Goal: Task Accomplishment & Management: Use online tool/utility

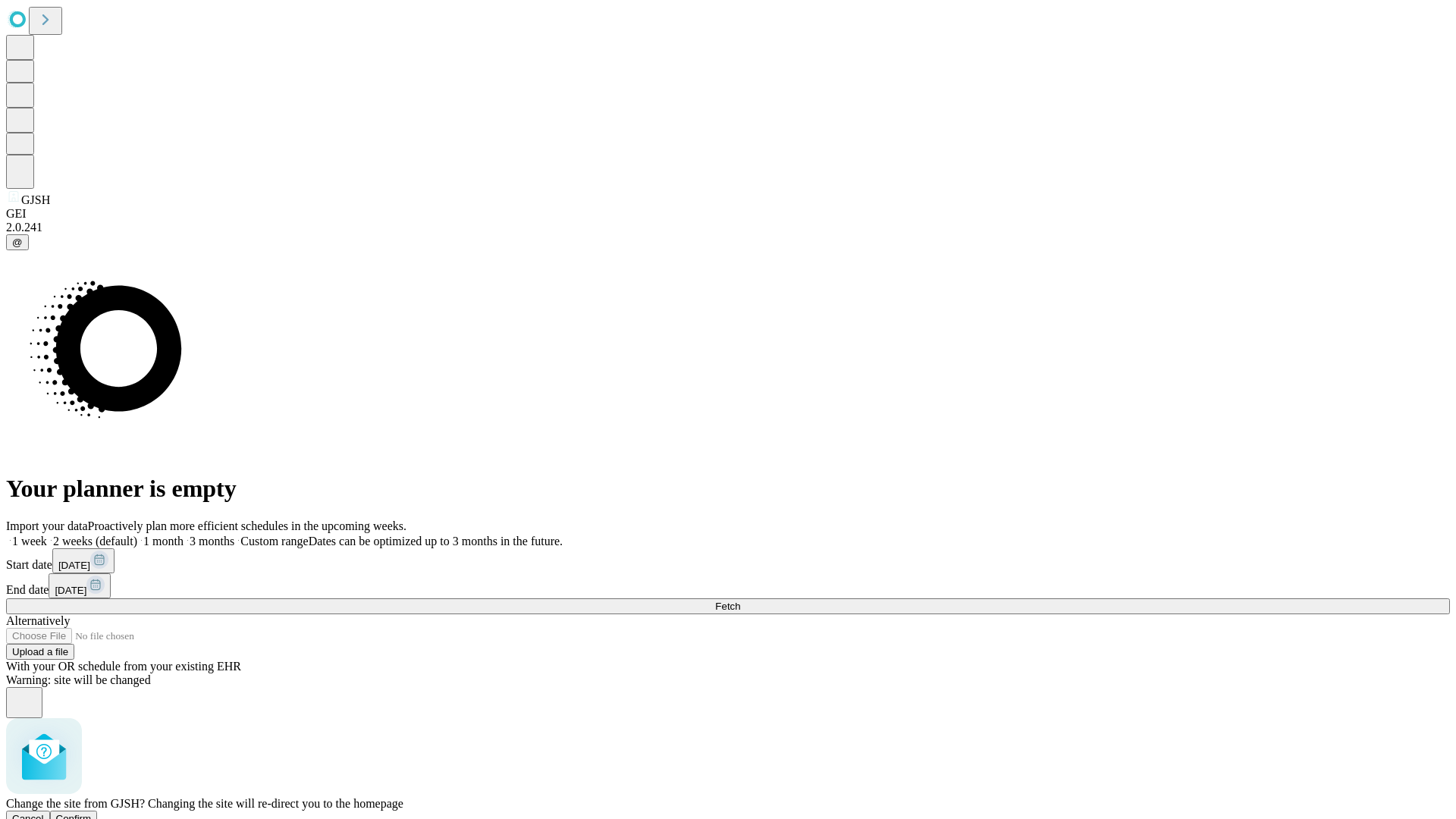
click at [92, 813] on span "Confirm" at bounding box center [74, 818] width 36 height 12
click at [137, 534] on label "2 weeks (default)" at bounding box center [92, 541] width 90 height 13
click at [740, 601] on span "Fetch" at bounding box center [728, 606] width 25 height 12
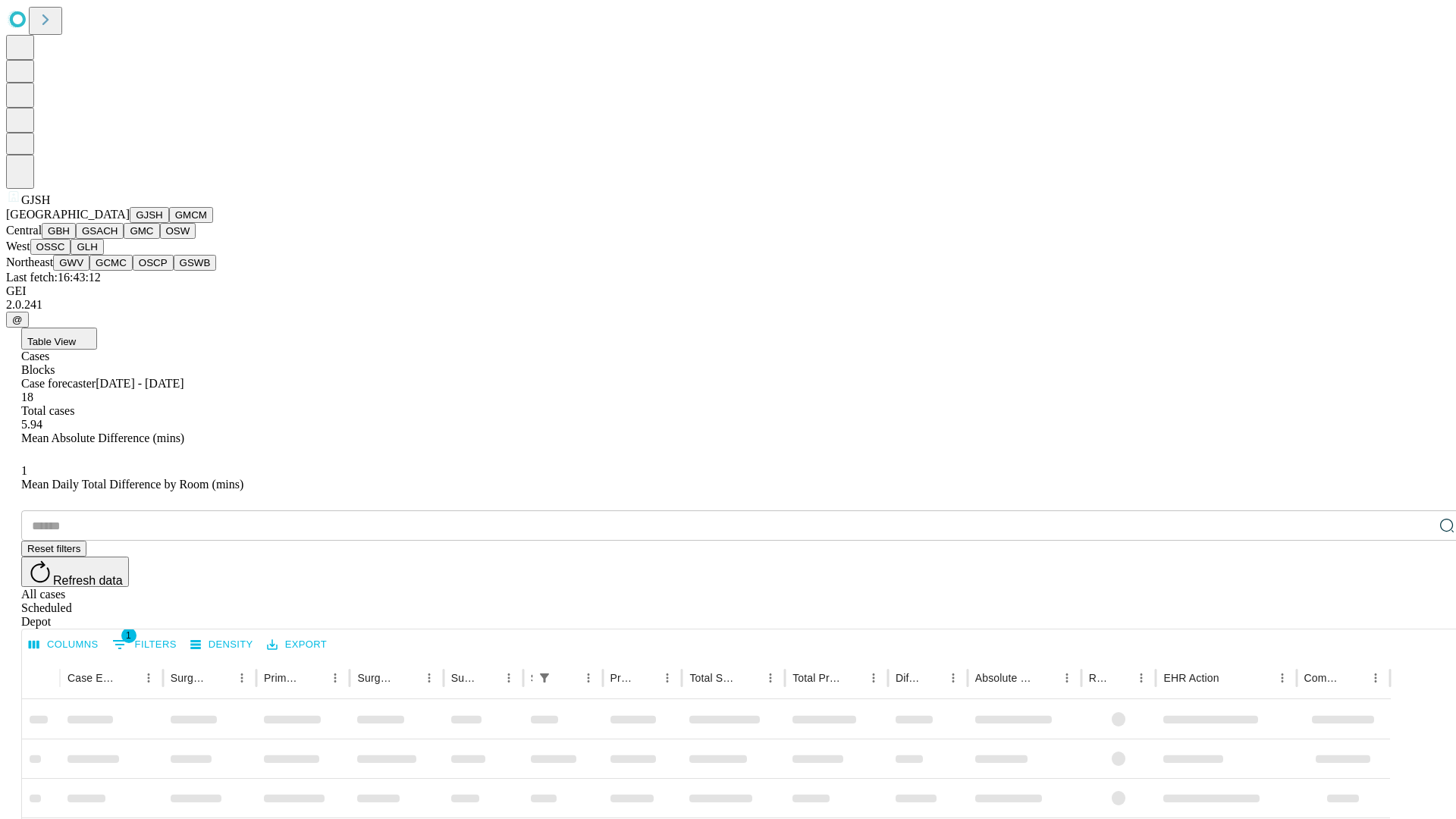
click at [169, 223] on button "GMCM" at bounding box center [190, 215] width 44 height 16
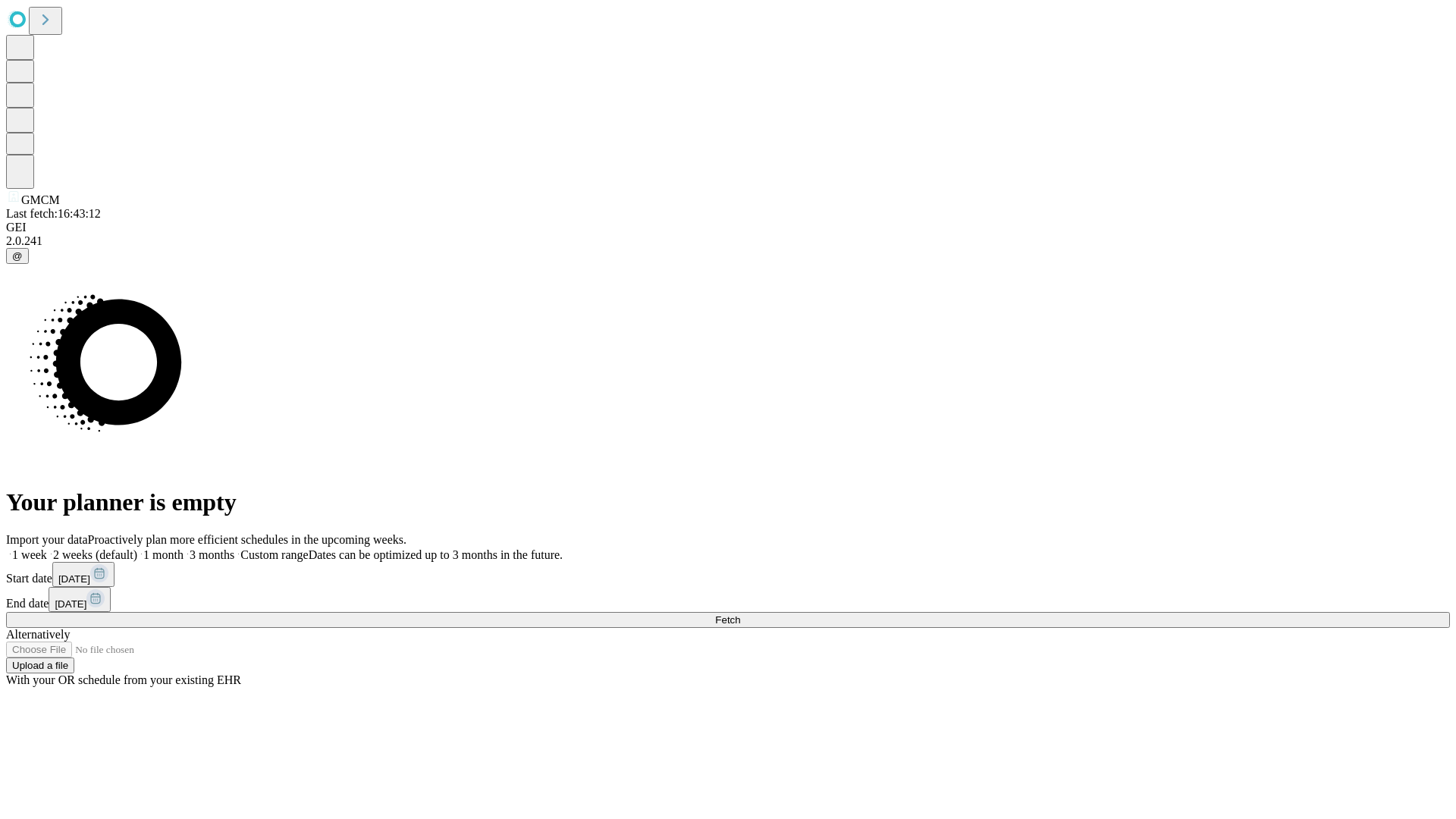
click at [137, 548] on label "2 weeks (default)" at bounding box center [92, 554] width 90 height 13
click at [740, 614] on span "Fetch" at bounding box center [728, 620] width 25 height 12
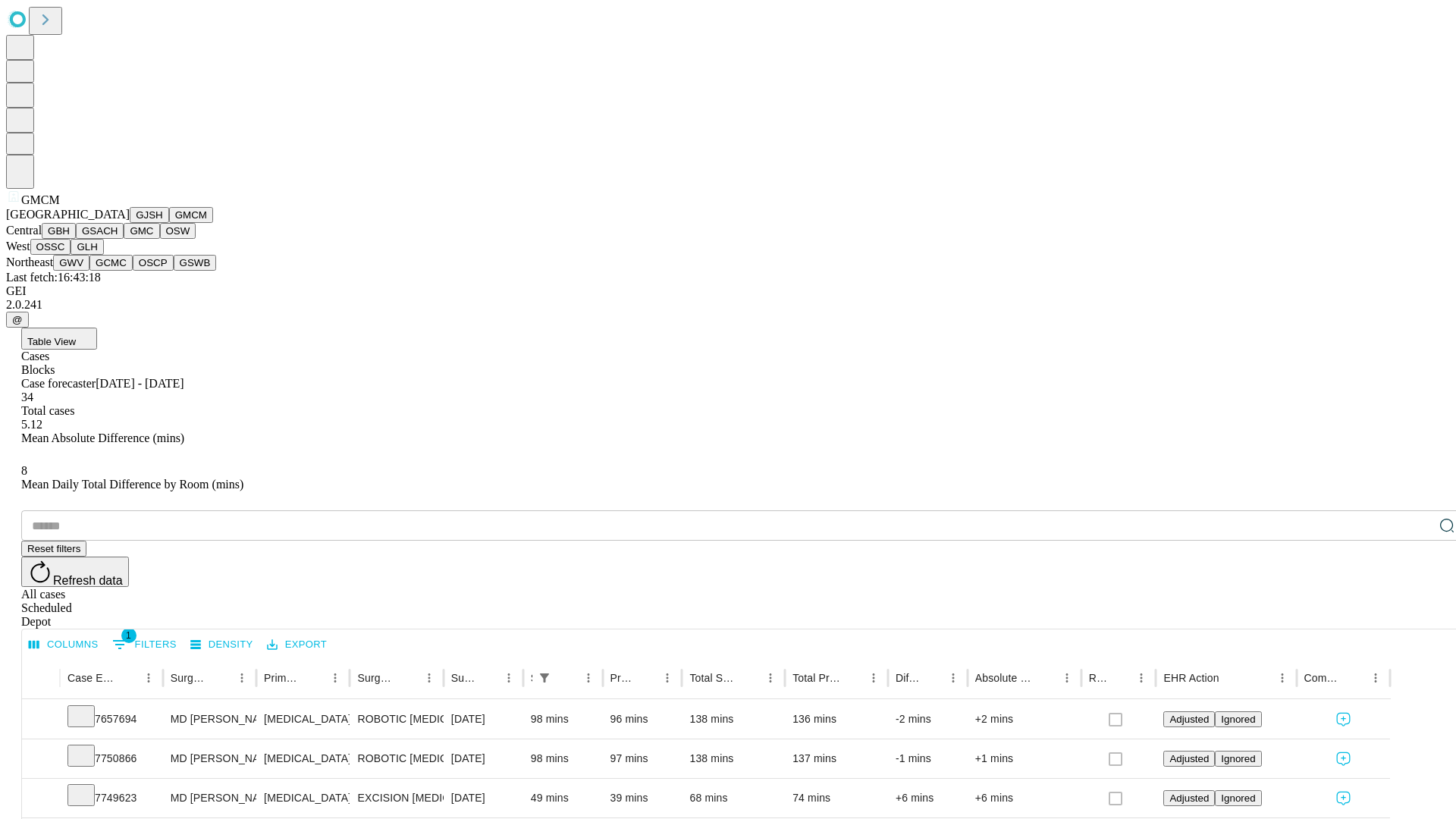
click at [75, 239] on button "GBH" at bounding box center [58, 231] width 34 height 16
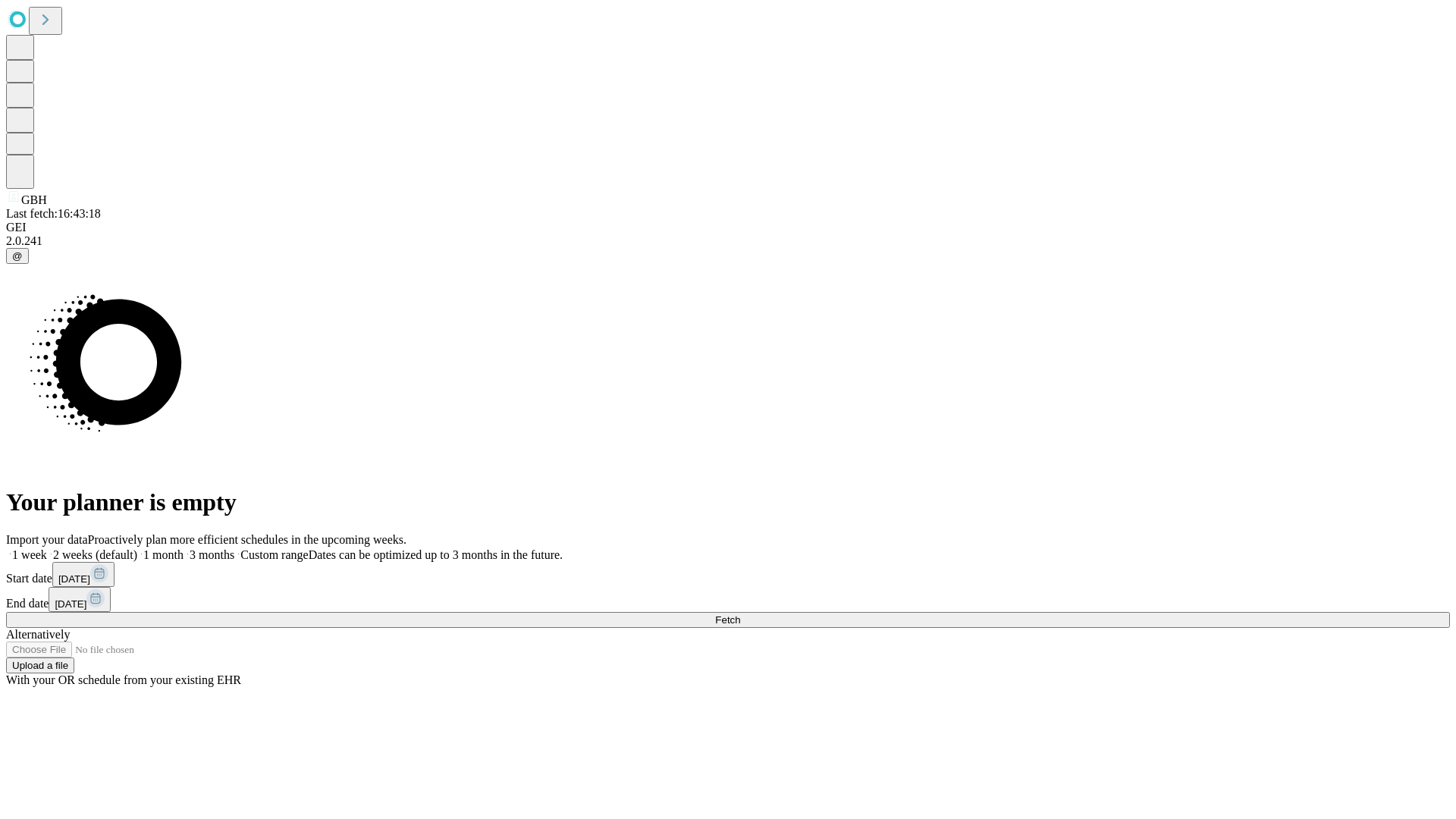
click at [740, 614] on span "Fetch" at bounding box center [728, 620] width 25 height 12
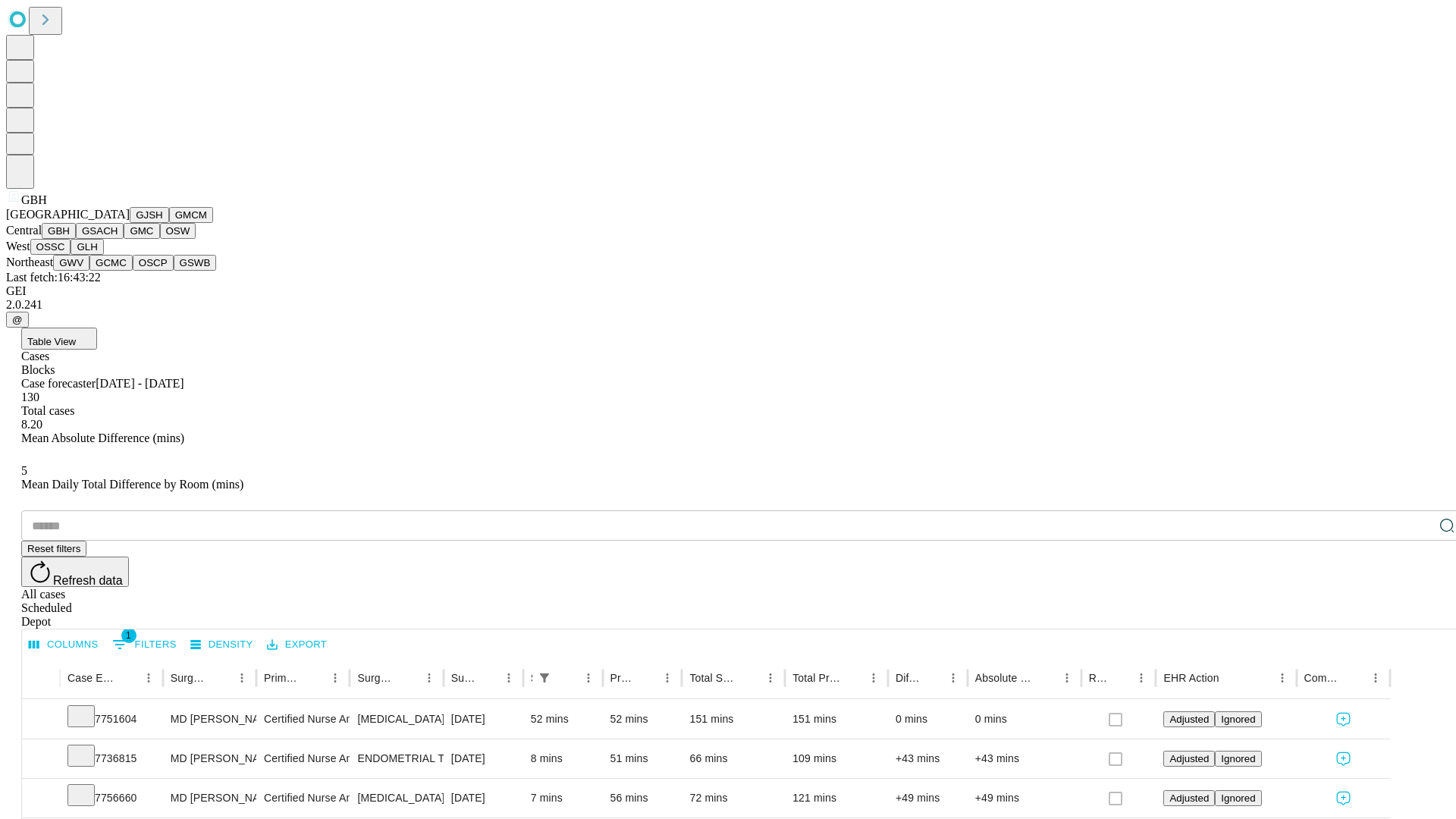
click at [118, 239] on button "GSACH" at bounding box center [99, 231] width 48 height 16
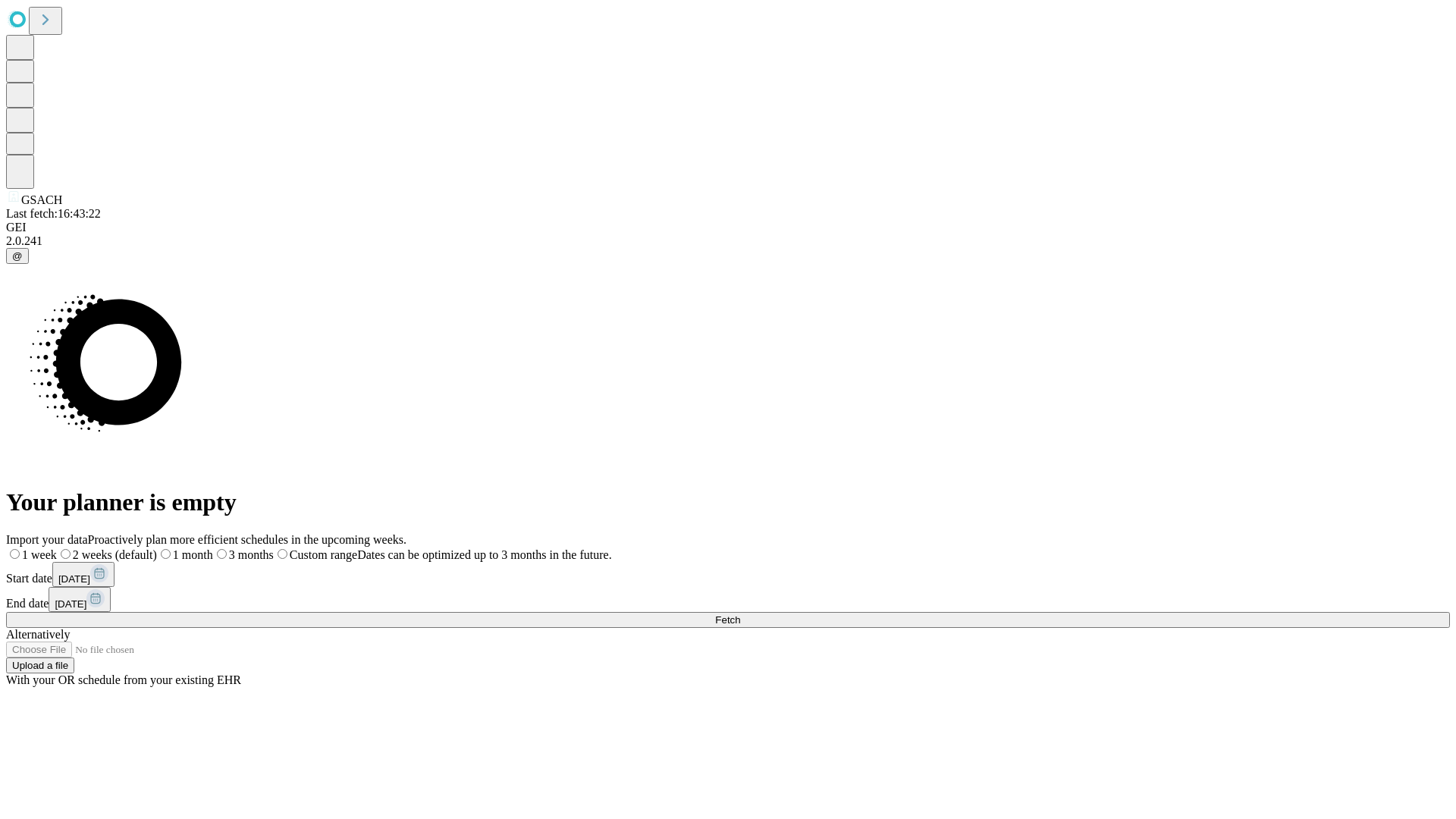
click at [157, 548] on label "2 weeks (default)" at bounding box center [106, 554] width 100 height 13
click at [740, 614] on span "Fetch" at bounding box center [728, 620] width 25 height 12
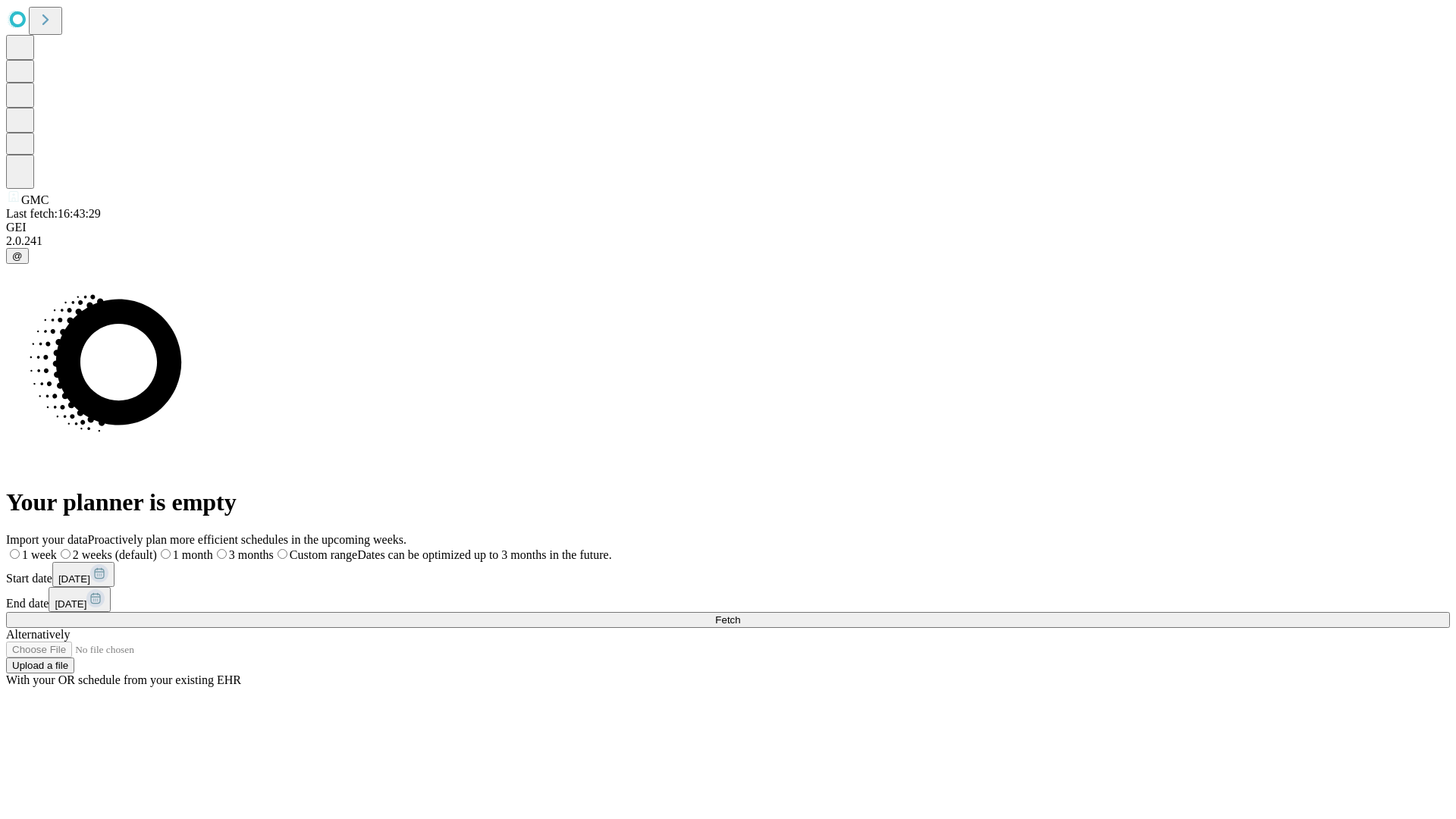
click at [157, 548] on label "2 weeks (default)" at bounding box center [106, 554] width 100 height 13
click at [740, 614] on span "Fetch" at bounding box center [728, 620] width 25 height 12
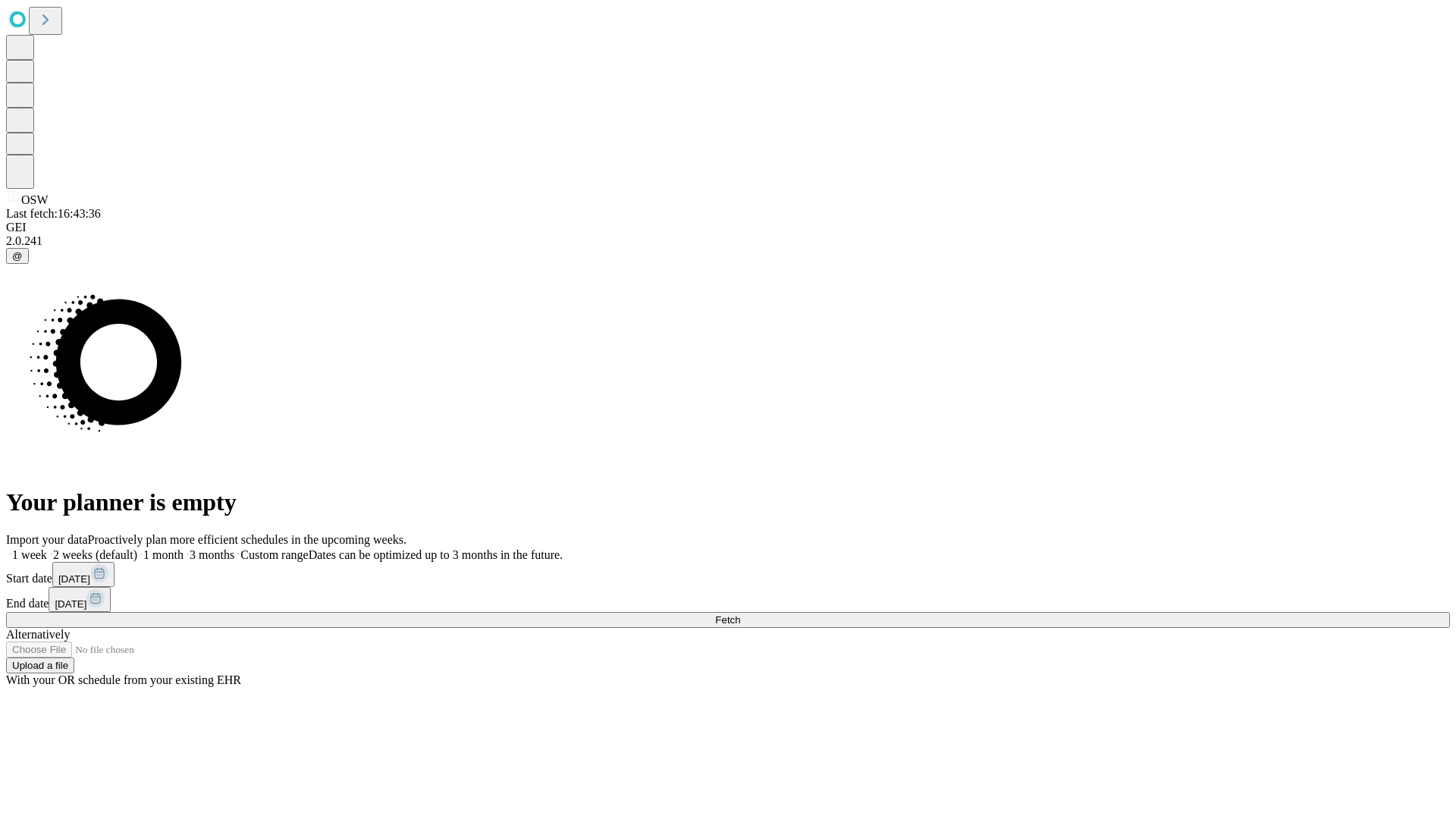
click at [137, 548] on label "2 weeks (default)" at bounding box center [92, 554] width 90 height 13
click at [740, 614] on span "Fetch" at bounding box center [728, 620] width 25 height 12
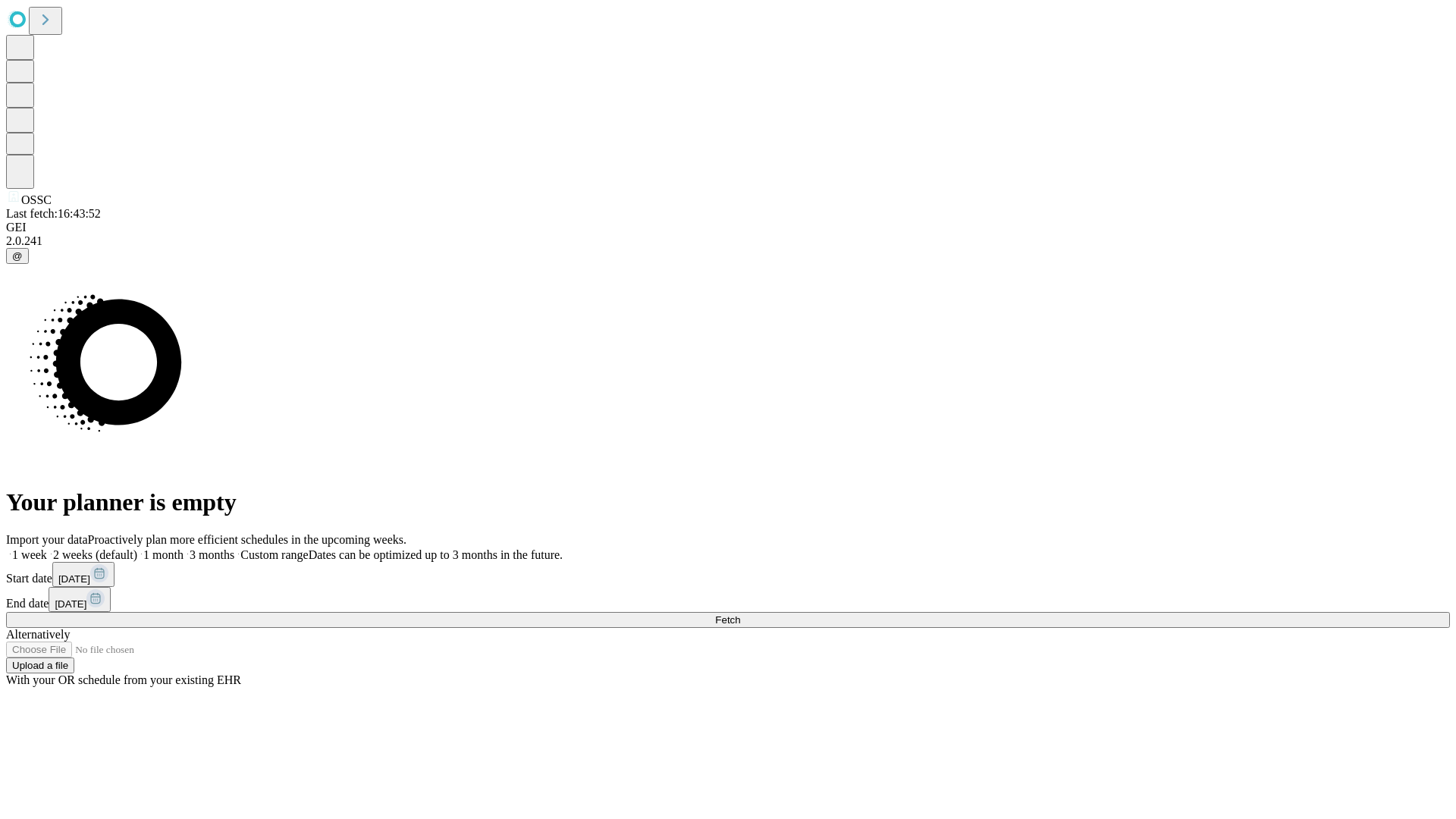
click at [740, 614] on span "Fetch" at bounding box center [728, 620] width 25 height 12
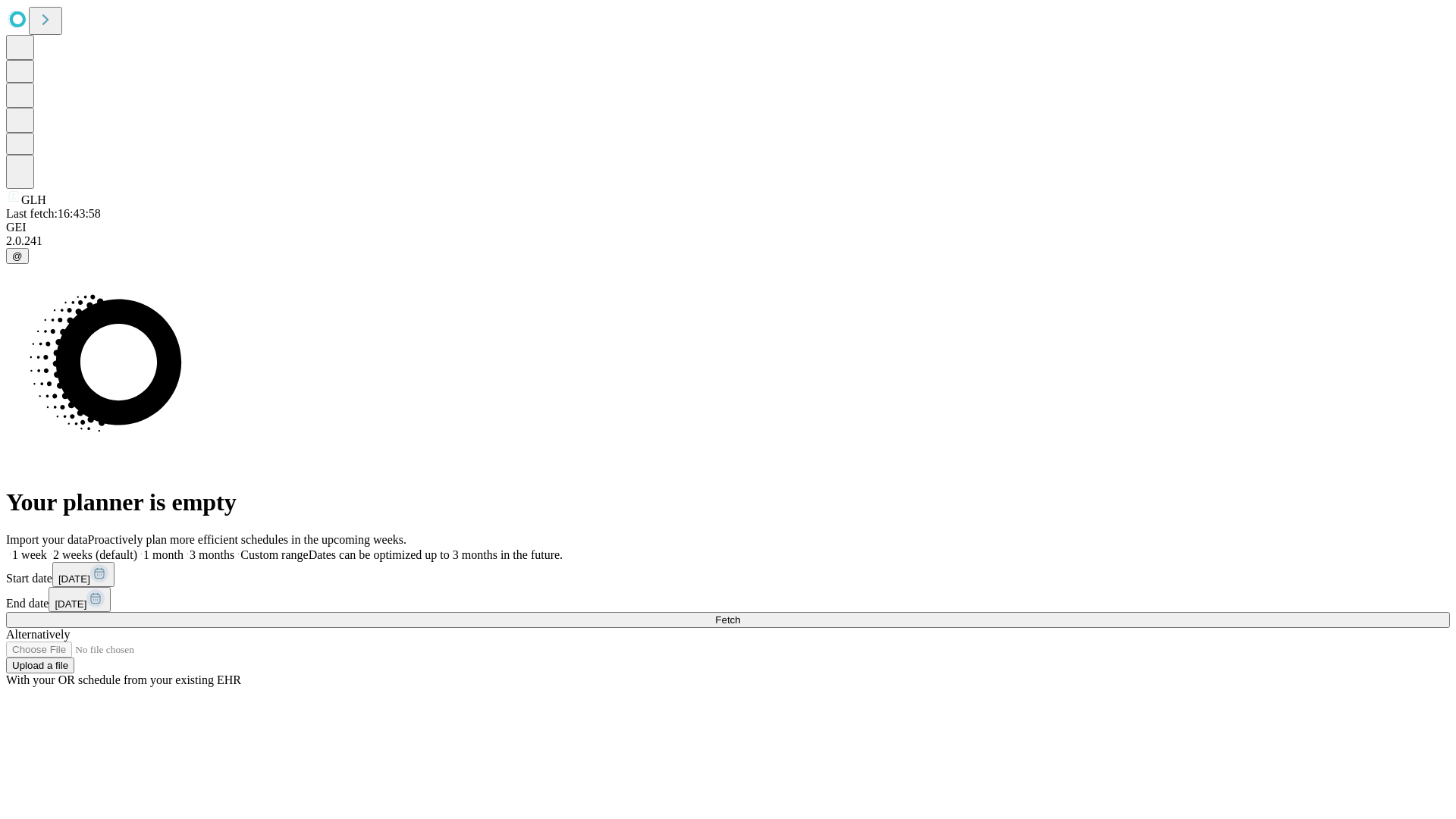
click at [740, 614] on span "Fetch" at bounding box center [728, 620] width 25 height 12
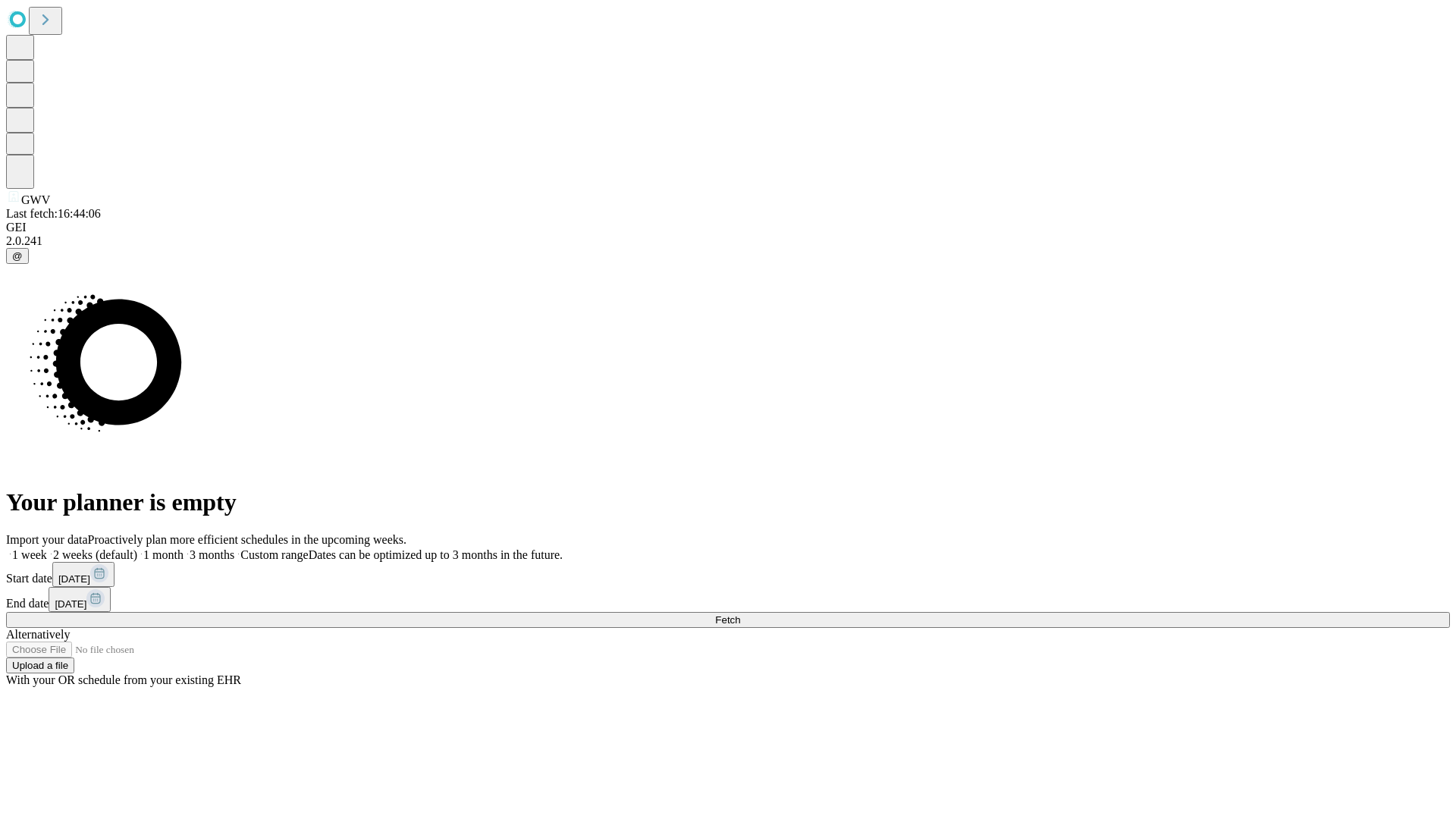
click at [740, 614] on span "Fetch" at bounding box center [728, 620] width 25 height 12
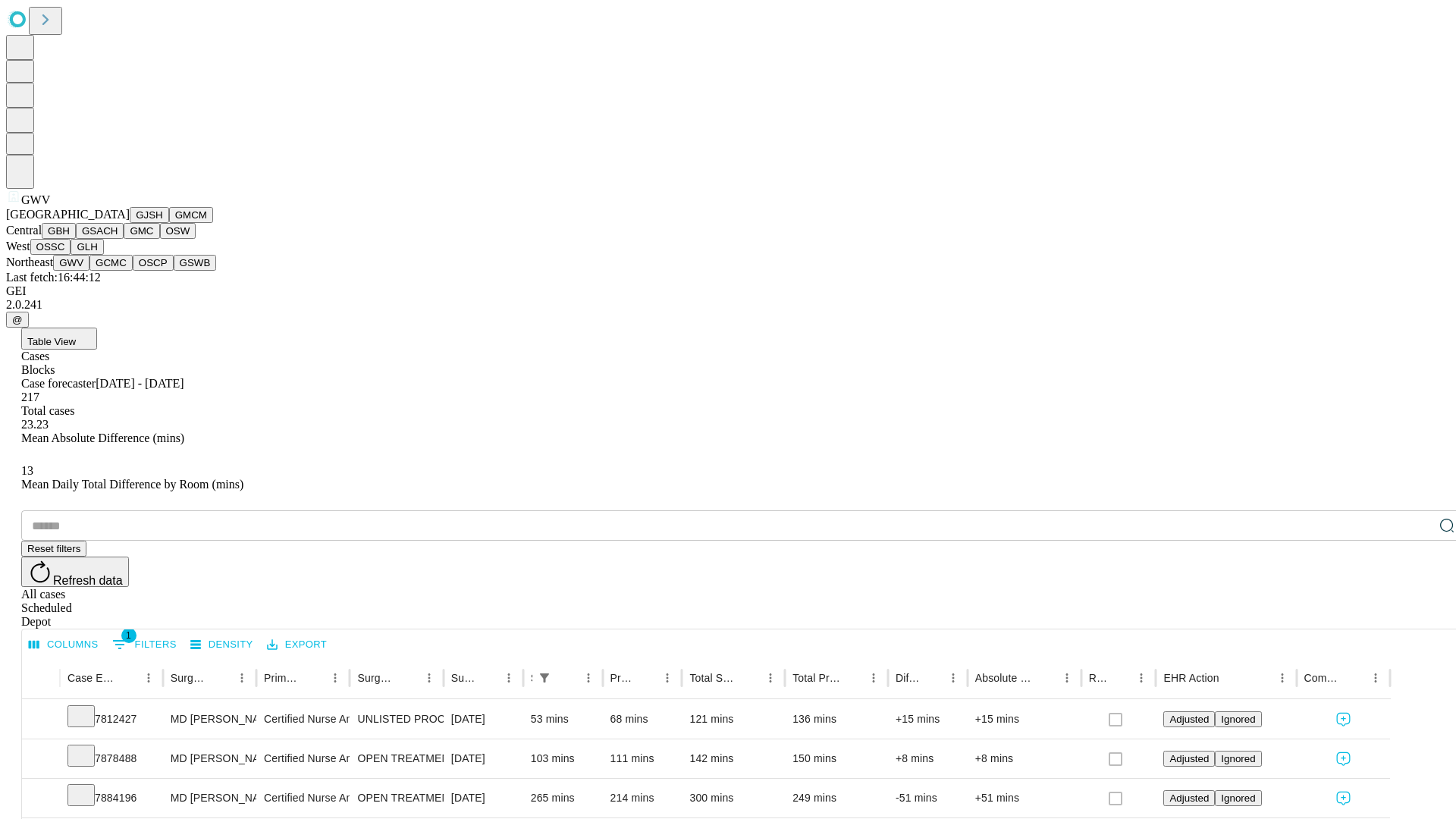
click at [118, 270] on button "GCMC" at bounding box center [111, 263] width 43 height 16
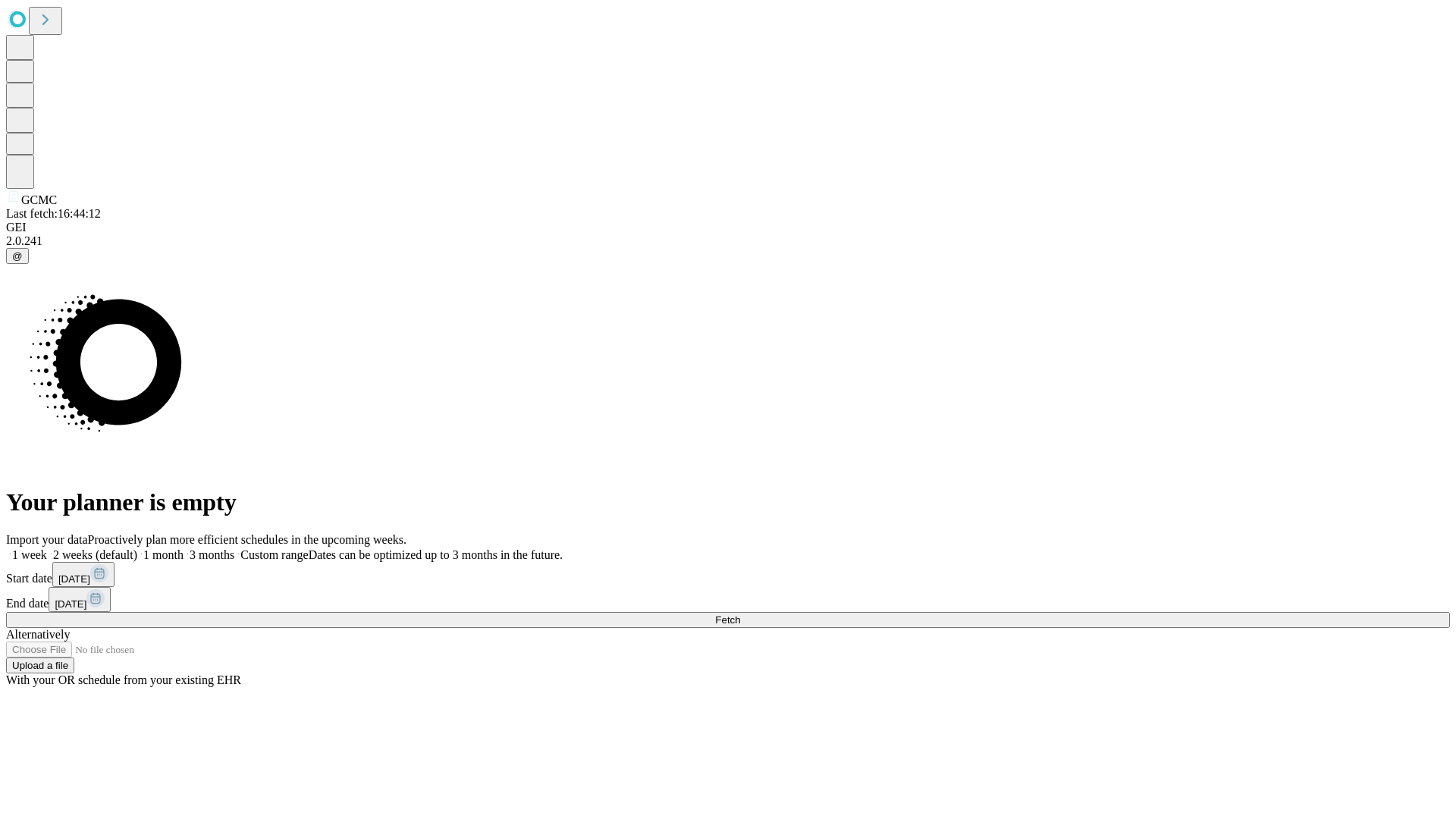
click at [137, 548] on label "2 weeks (default)" at bounding box center [92, 554] width 90 height 13
click at [740, 614] on span "Fetch" at bounding box center [728, 620] width 25 height 12
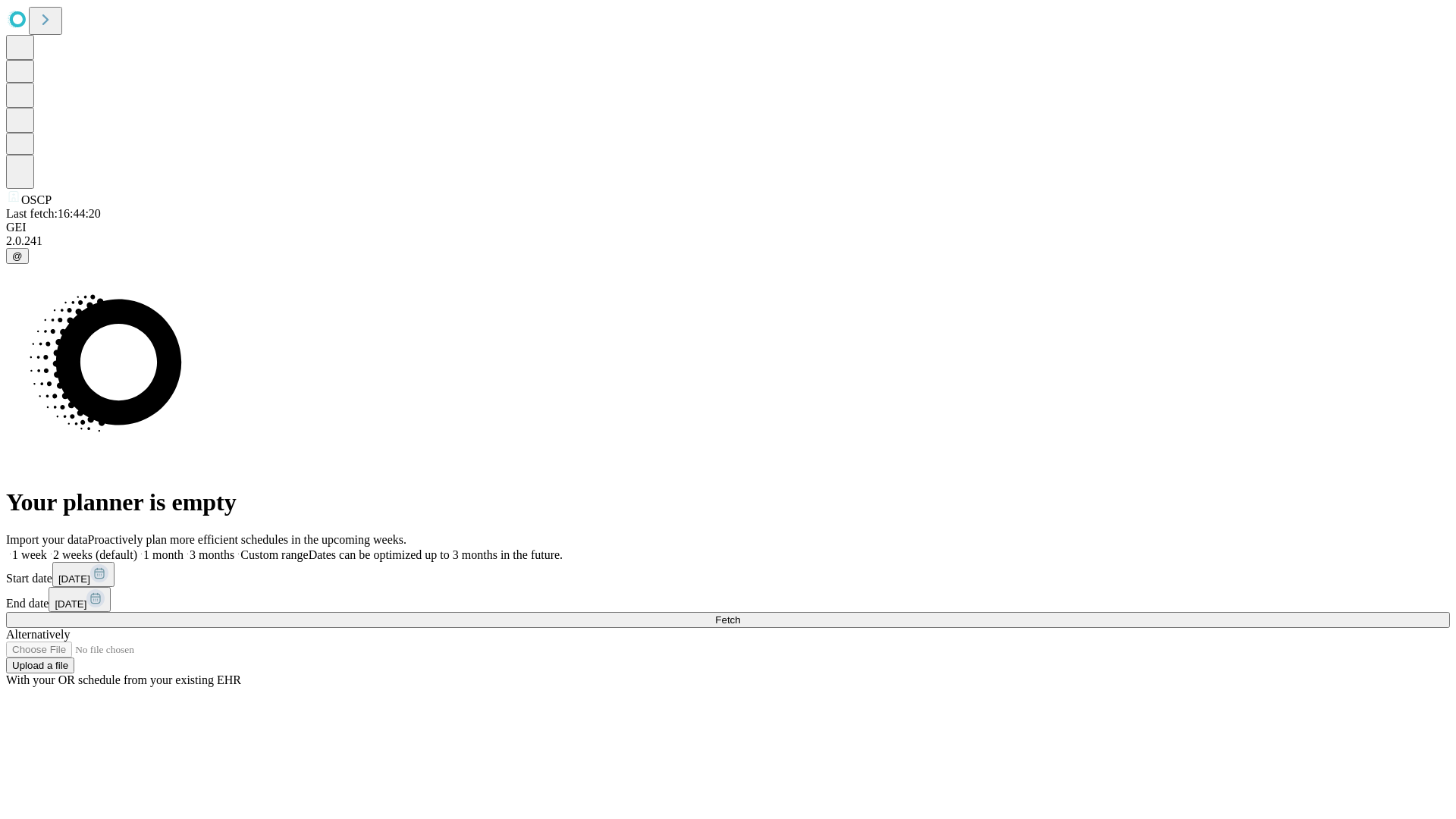
click at [137, 548] on label "2 weeks (default)" at bounding box center [92, 554] width 90 height 13
click at [740, 614] on span "Fetch" at bounding box center [728, 620] width 25 height 12
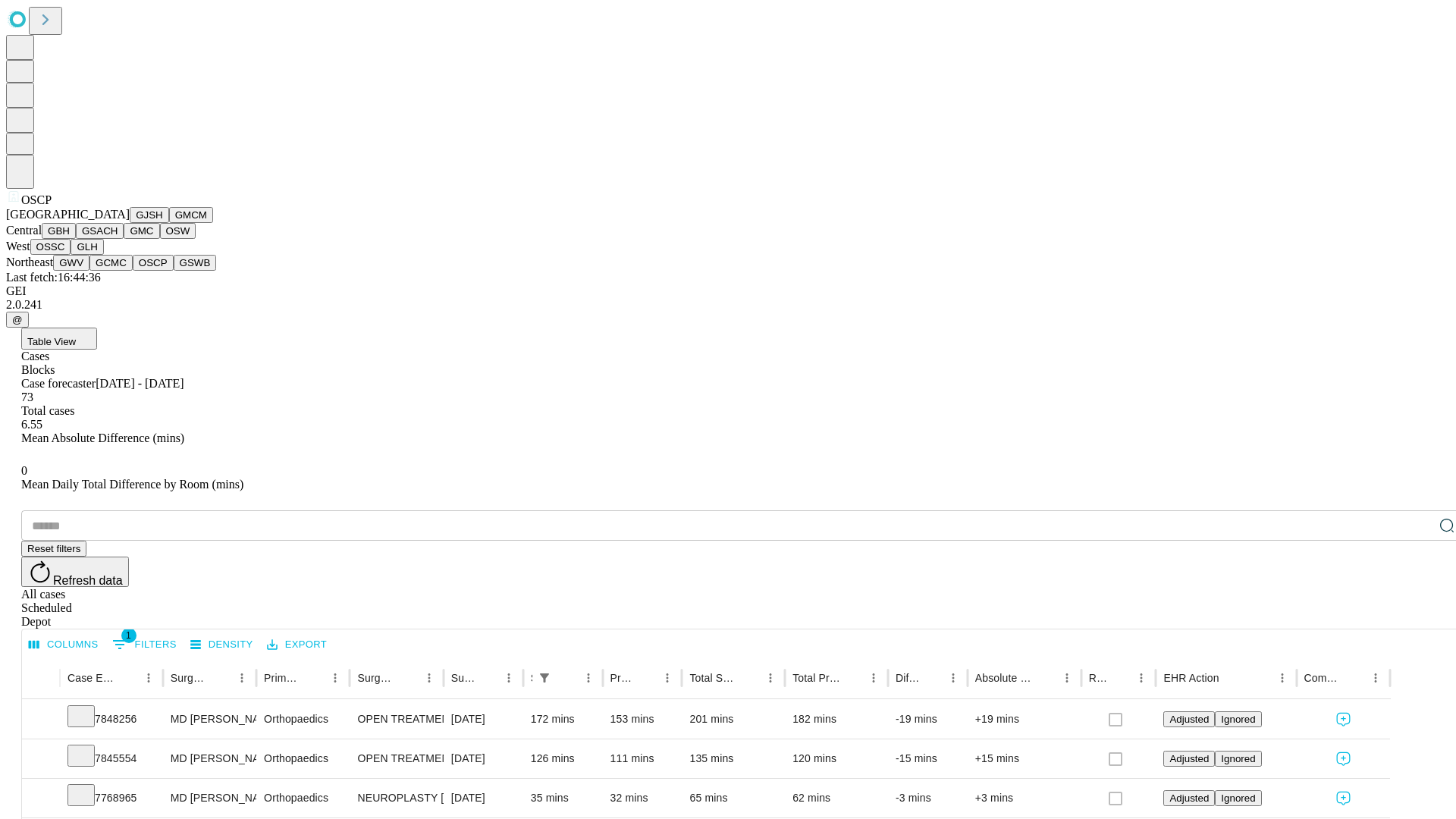
click at [173, 270] on button "GSWB" at bounding box center [195, 263] width 43 height 16
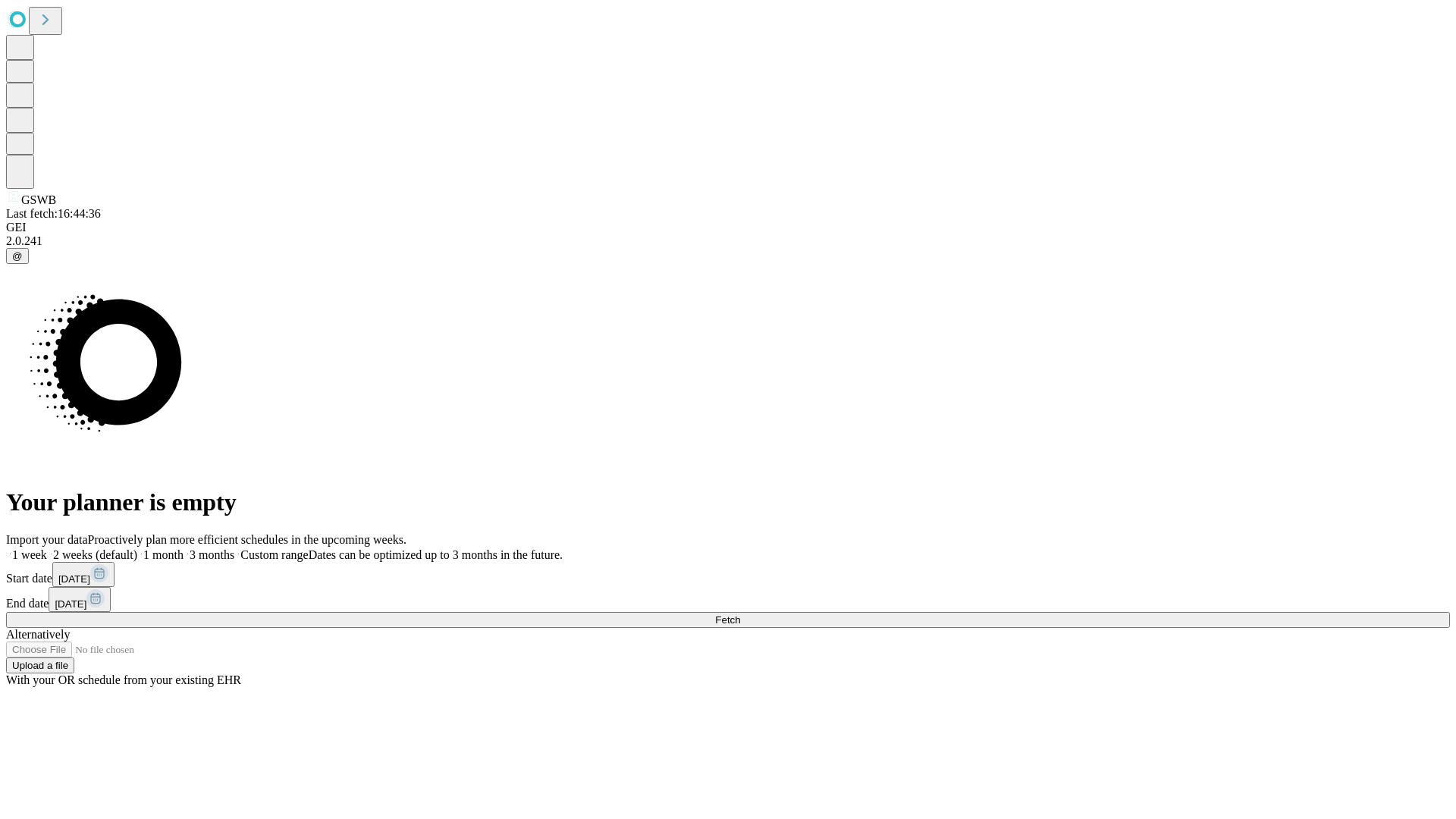
click at [137, 548] on label "2 weeks (default)" at bounding box center [92, 554] width 90 height 13
click at [740, 614] on span "Fetch" at bounding box center [728, 620] width 25 height 12
